Goal: Task Accomplishment & Management: Use online tool/utility

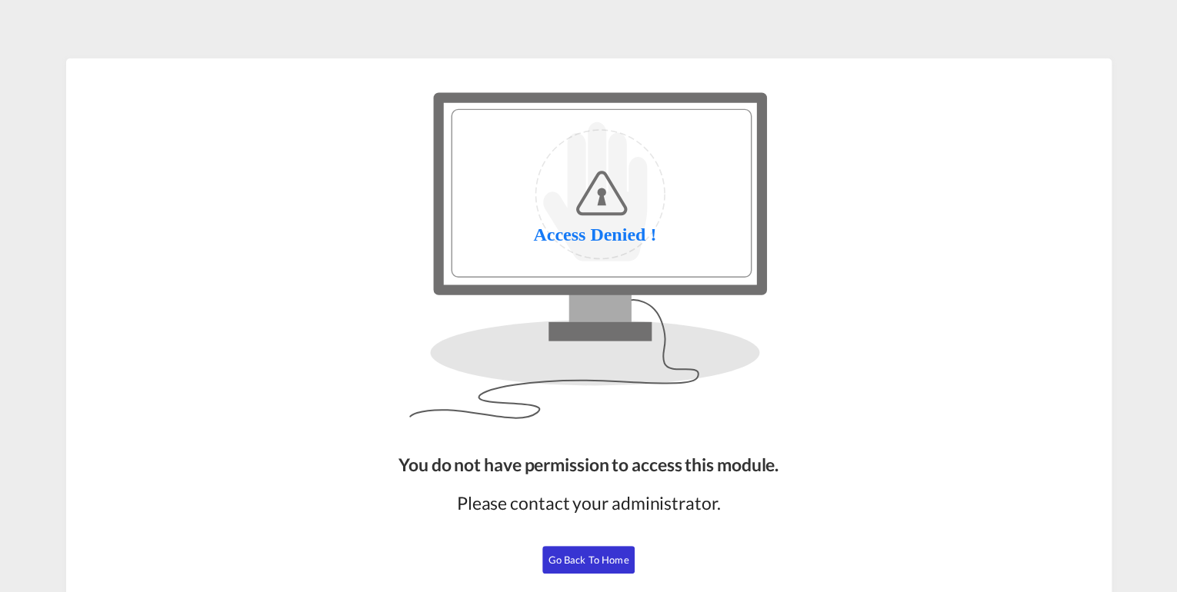
click at [576, 563] on span "Go Back to Home" at bounding box center [589, 560] width 81 height 12
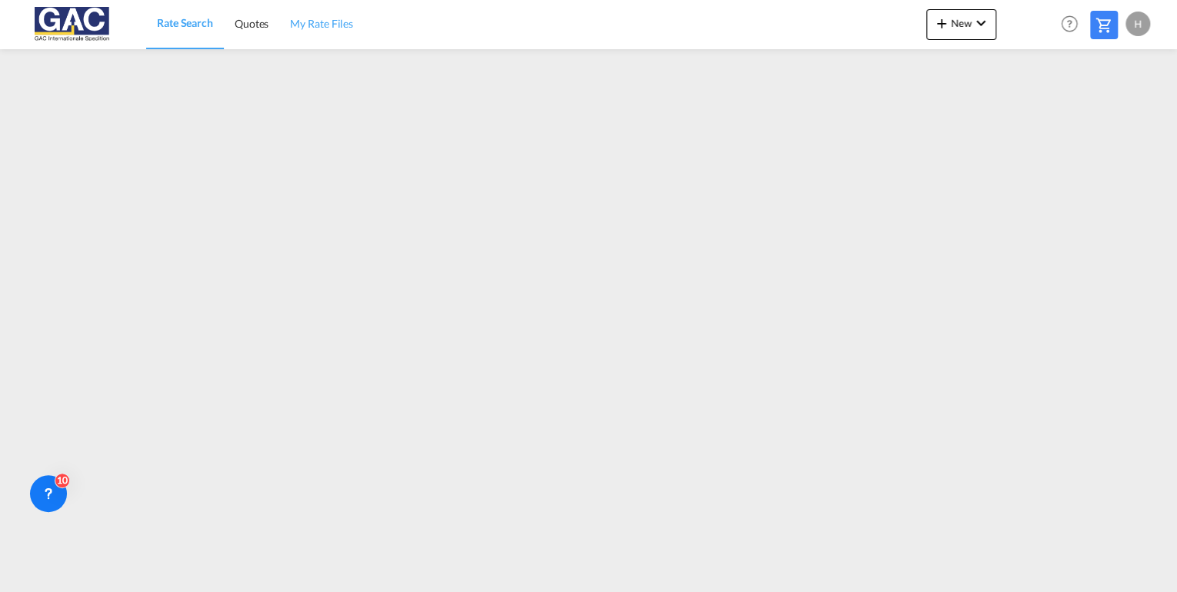
click at [332, 28] on span "My Rate Files" at bounding box center [321, 23] width 63 height 13
click at [185, 17] on span "Rate Search" at bounding box center [184, 23] width 55 height 13
